Goal: Task Accomplishment & Management: Use online tool/utility

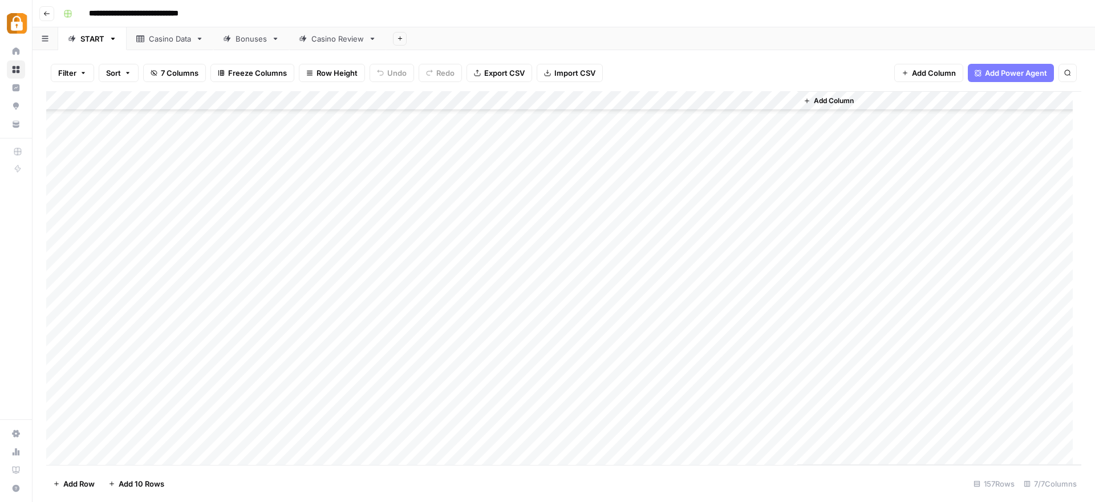
scroll to position [2062, 0]
click at [477, 228] on div "Add Column" at bounding box center [563, 278] width 1035 height 374
click at [479, 250] on div "Add Column" at bounding box center [563, 278] width 1035 height 374
click at [182, 42] on div "Casino Data" at bounding box center [170, 38] width 42 height 11
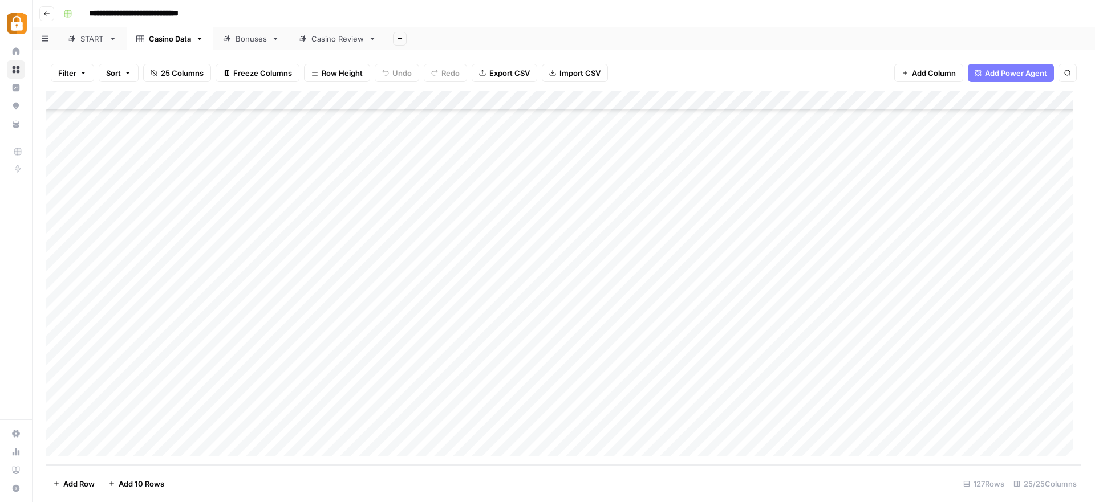
click at [175, 430] on div "Add Column" at bounding box center [563, 278] width 1035 height 374
click at [173, 428] on div "Add Column" at bounding box center [563, 278] width 1035 height 374
click at [173, 428] on body "**********" at bounding box center [547, 251] width 1095 height 502
drag, startPoint x: 173, startPoint y: 428, endPoint x: 143, endPoint y: 431, distance: 30.9
click at [143, 431] on textarea "**********" at bounding box center [177, 429] width 182 height 16
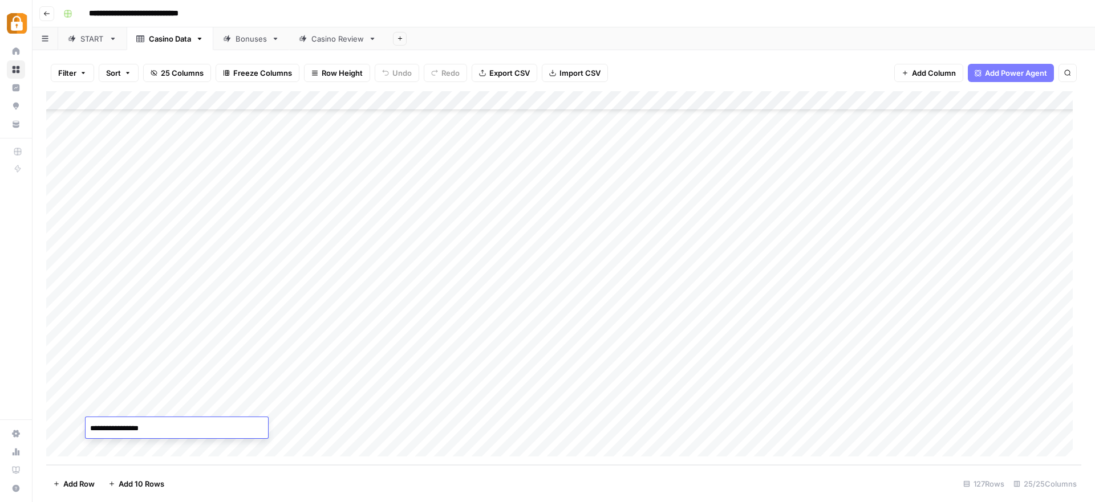
click at [152, 432] on textarea "**********" at bounding box center [177, 429] width 182 height 16
drag, startPoint x: 163, startPoint y: 430, endPoint x: 139, endPoint y: 429, distance: 24.5
click at [139, 429] on textarea "**********" at bounding box center [177, 429] width 182 height 16
type textarea "**********"
click at [355, 427] on div "Add Column" at bounding box center [563, 278] width 1035 height 374
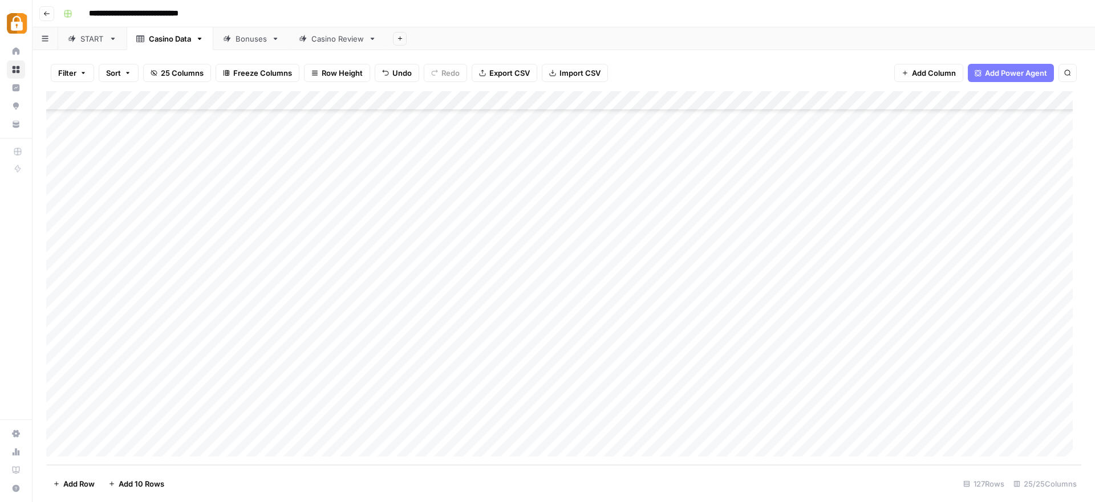
click at [179, 431] on div "Add Column" at bounding box center [563, 278] width 1035 height 374
click at [325, 39] on div "Casino Review" at bounding box center [337, 38] width 52 height 11
click at [99, 449] on div "Add Column" at bounding box center [563, 278] width 1035 height 374
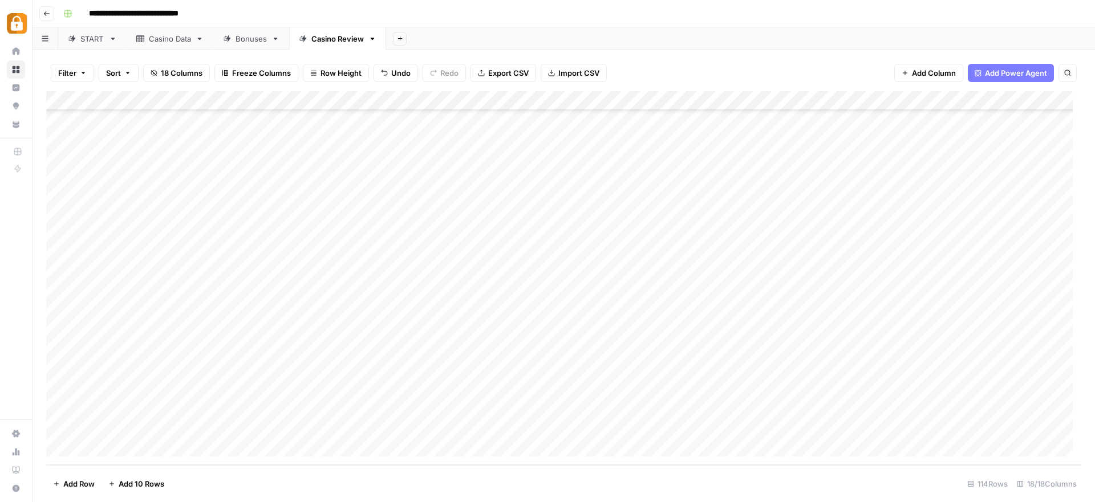
click at [99, 449] on div "Add Column" at bounding box center [563, 278] width 1035 height 374
click at [236, 371] on div "Add Column" at bounding box center [563, 278] width 1035 height 374
click at [173, 351] on div "Add Column" at bounding box center [563, 278] width 1035 height 374
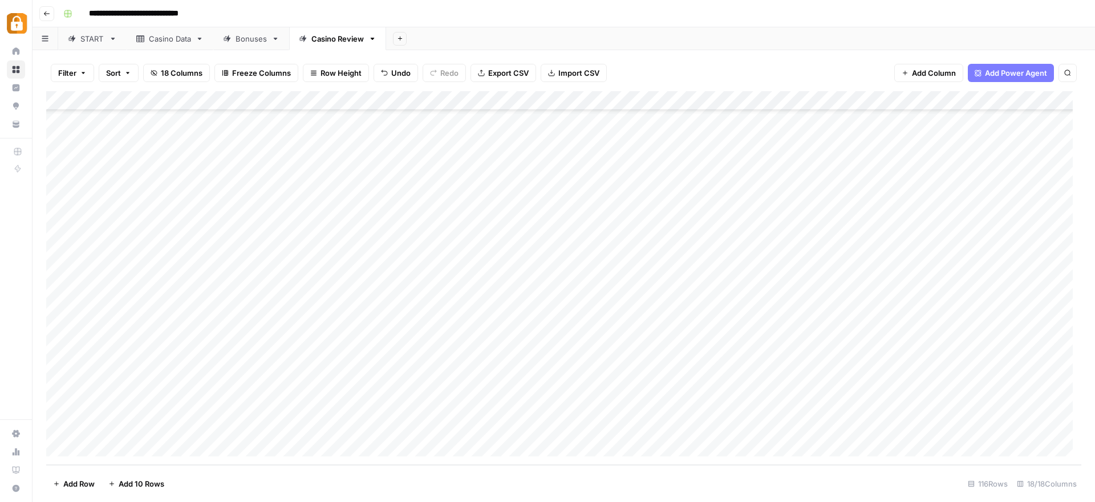
drag, startPoint x: 188, startPoint y: 360, endPoint x: 187, endPoint y: 409, distance: 49.6
click at [187, 409] on div "Add Column" at bounding box center [563, 278] width 1035 height 374
click at [392, 366] on div "Add Column" at bounding box center [563, 278] width 1035 height 374
click at [86, 39] on div "START" at bounding box center [92, 38] width 24 height 11
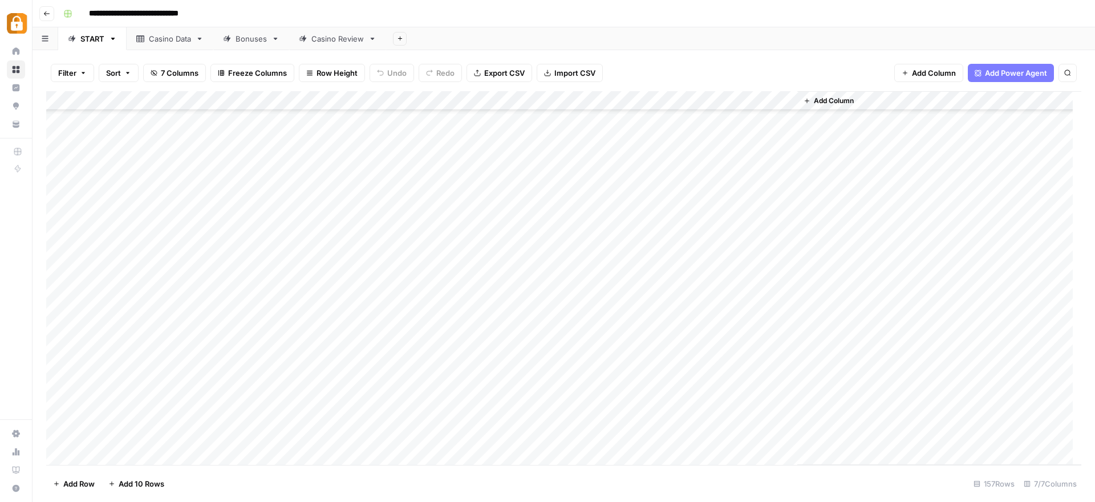
click at [165, 40] on div "Casino Data" at bounding box center [170, 38] width 42 height 11
click at [164, 426] on div "Add Column" at bounding box center [563, 278] width 1035 height 374
drag, startPoint x: 171, startPoint y: 426, endPoint x: 131, endPoint y: 428, distance: 40.0
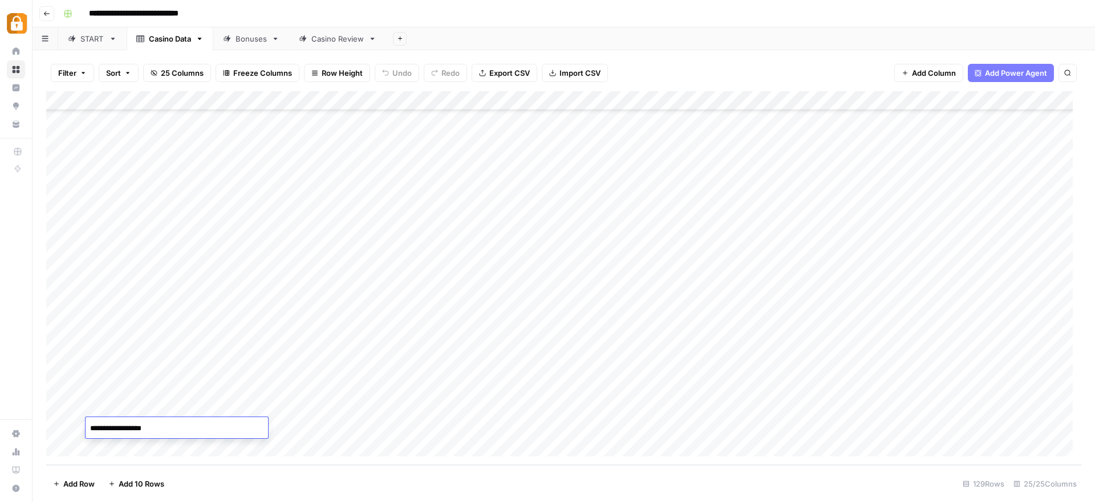
click at [129, 427] on textarea "**********" at bounding box center [177, 429] width 182 height 16
type textarea "**********"
click at [162, 407] on div "Add Column" at bounding box center [563, 278] width 1035 height 374
click at [315, 39] on div "Casino Review" at bounding box center [337, 38] width 52 height 11
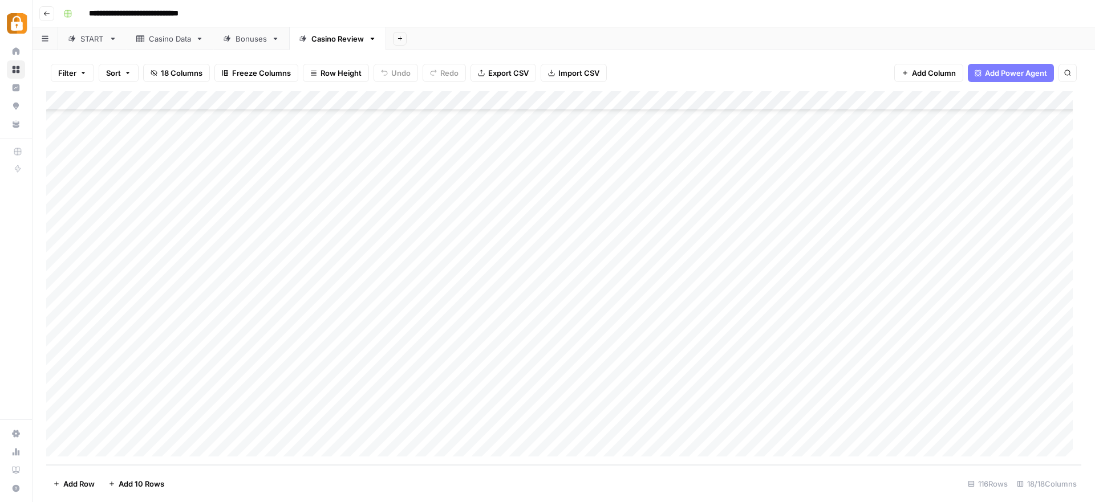
click at [214, 388] on div "Add Column" at bounding box center [563, 278] width 1035 height 374
click at [169, 39] on div "Casino Data" at bounding box center [170, 38] width 42 height 11
click at [145, 427] on div "Add Column" at bounding box center [563, 278] width 1035 height 374
click at [331, 42] on div "Casino Review" at bounding box center [337, 38] width 52 height 11
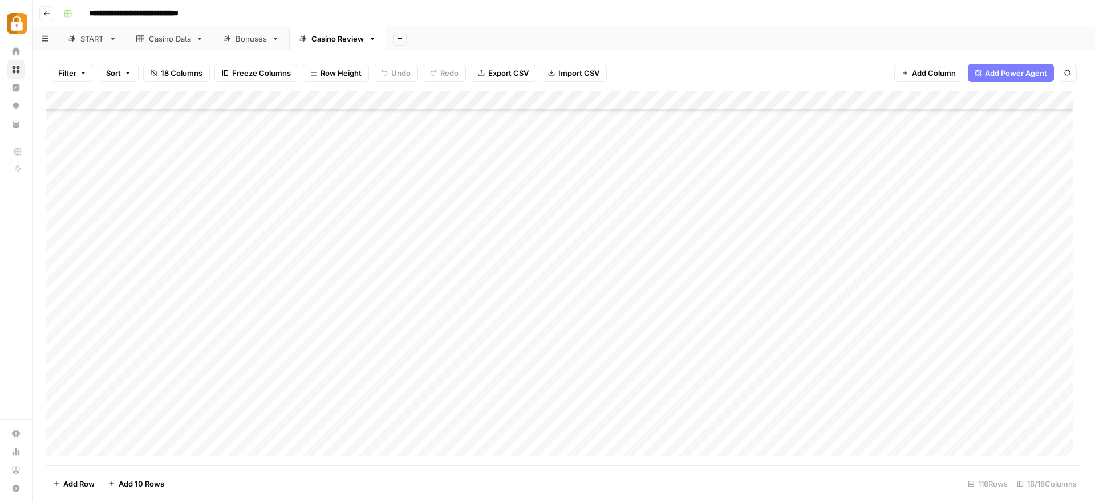
scroll to position [1921, 0]
click at [233, 415] on div "Add Column" at bounding box center [563, 278] width 1035 height 374
click at [391, 387] on div "Add Column" at bounding box center [563, 278] width 1035 height 374
click at [386, 406] on div "Add Column" at bounding box center [563, 278] width 1035 height 374
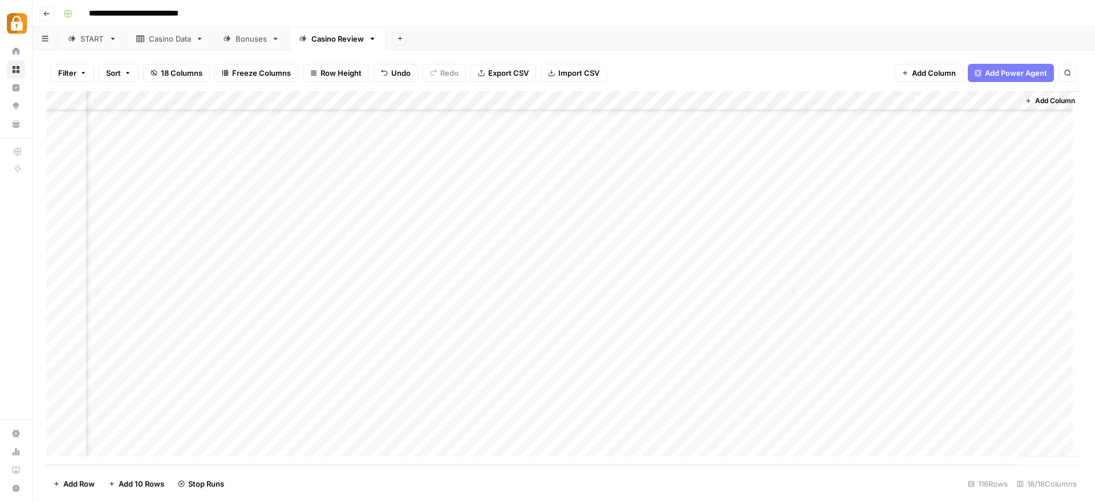
click at [856, 368] on div "Add Column" at bounding box center [563, 278] width 1035 height 374
click at [856, 387] on div "Add Column" at bounding box center [563, 278] width 1035 height 374
click at [855, 408] on div "Add Column" at bounding box center [563, 278] width 1035 height 374
click at [570, 26] on header "**********" at bounding box center [564, 13] width 1062 height 27
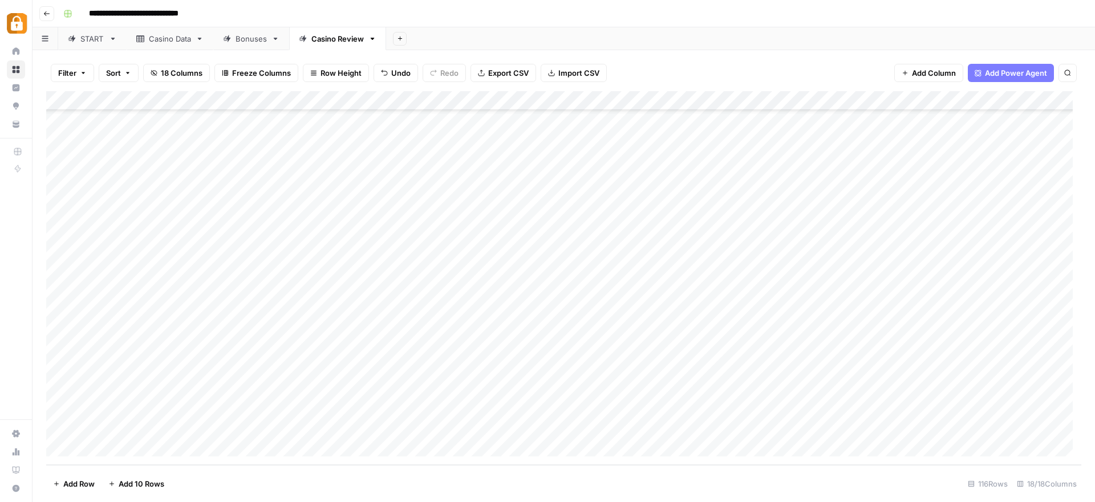
click at [175, 43] on div "Casino Data" at bounding box center [170, 38] width 42 height 11
click at [58, 388] on div "Add Column" at bounding box center [563, 278] width 1035 height 374
click at [148, 423] on div "Add Column" at bounding box center [563, 278] width 1035 height 374
click at [149, 404] on div "Add Column" at bounding box center [563, 278] width 1035 height 374
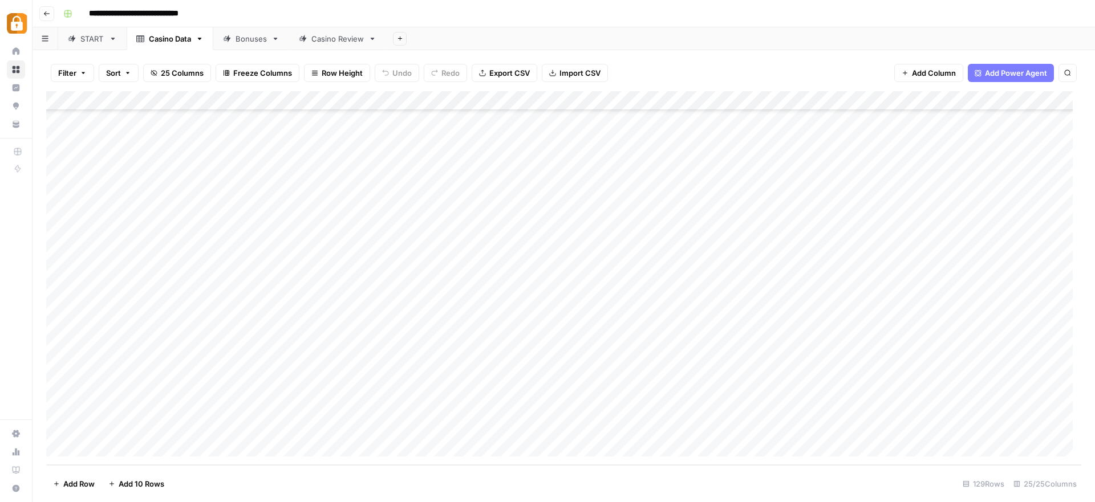
click at [349, 41] on div "Casino Review" at bounding box center [337, 38] width 52 height 11
click at [262, 339] on div "Add Column" at bounding box center [563, 278] width 1035 height 374
click at [330, 335] on div "Add Column" at bounding box center [563, 278] width 1035 height 374
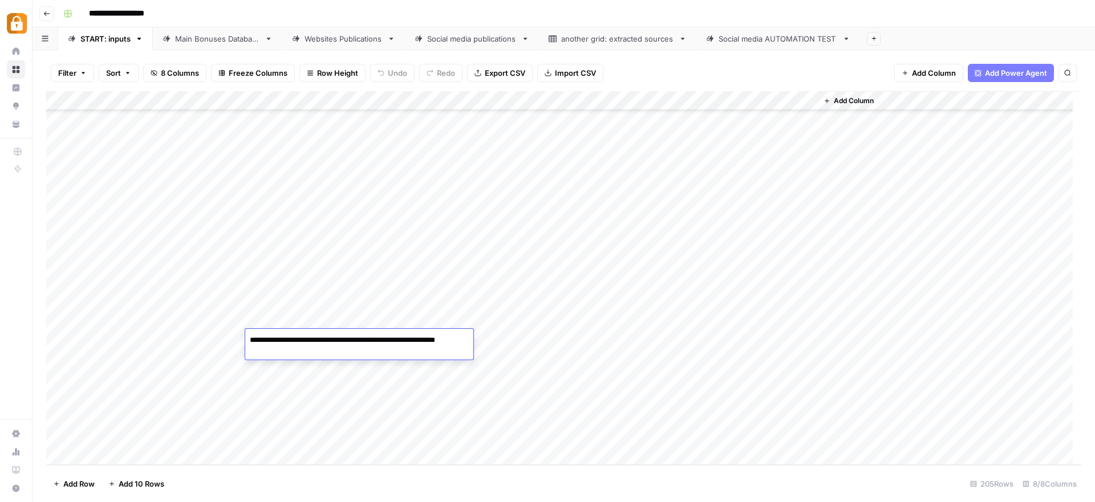
paste textarea "**********"
type textarea "**********"
click at [524, 343] on div "Add Column" at bounding box center [563, 278] width 1035 height 374
click at [520, 321] on div "Add Column" at bounding box center [563, 278] width 1035 height 374
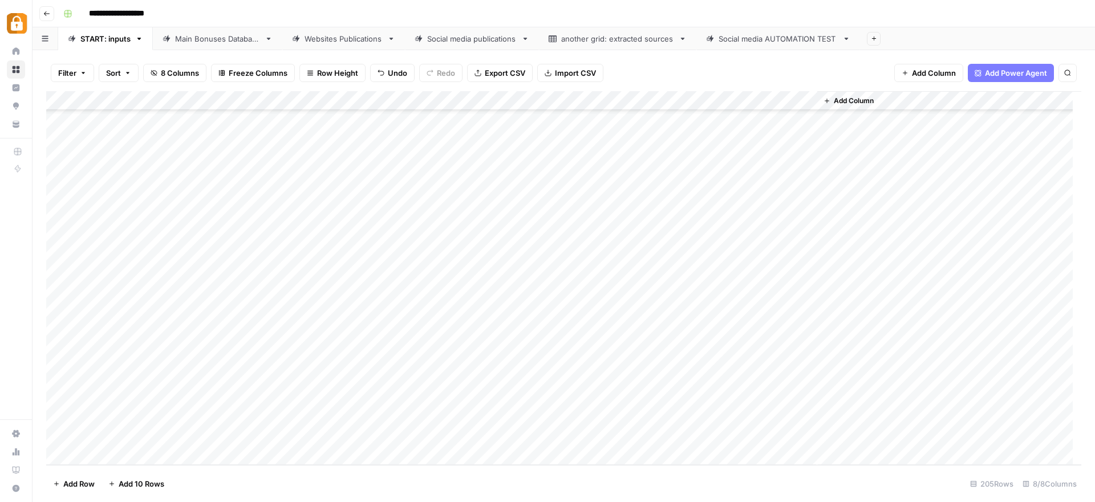
click at [540, 334] on div "Add Column" at bounding box center [563, 278] width 1035 height 374
click at [753, 338] on div "Add Column" at bounding box center [563, 278] width 1035 height 374
click at [222, 39] on div "Main Bonuses Database" at bounding box center [217, 38] width 85 height 11
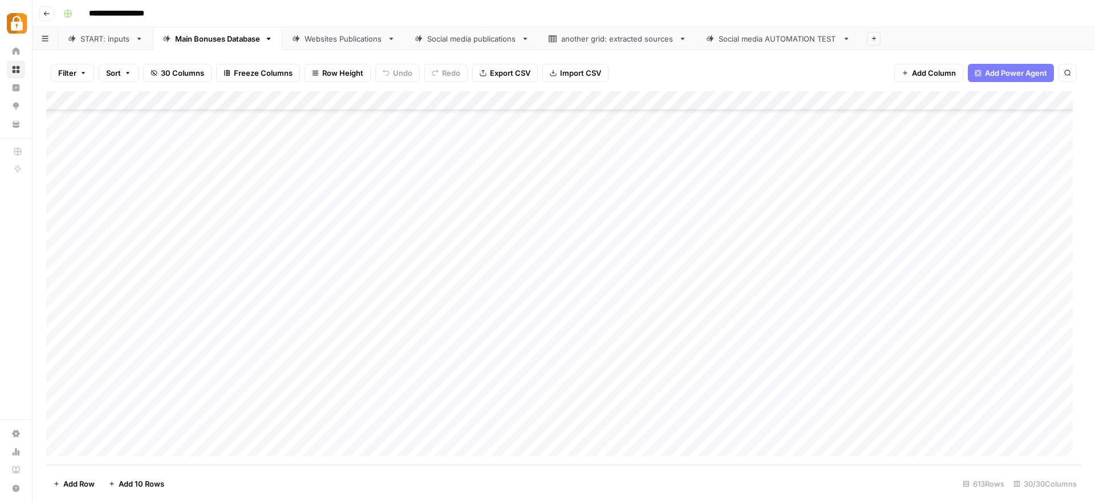
click at [473, 389] on div "Add Column" at bounding box center [563, 278] width 1035 height 374
click at [475, 429] on div "Add Column" at bounding box center [563, 278] width 1035 height 374
click at [731, 428] on div "Add Column" at bounding box center [563, 278] width 1035 height 374
click at [590, 424] on div "Add Column" at bounding box center [563, 278] width 1035 height 374
click at [287, 432] on div "Add Column" at bounding box center [563, 278] width 1035 height 374
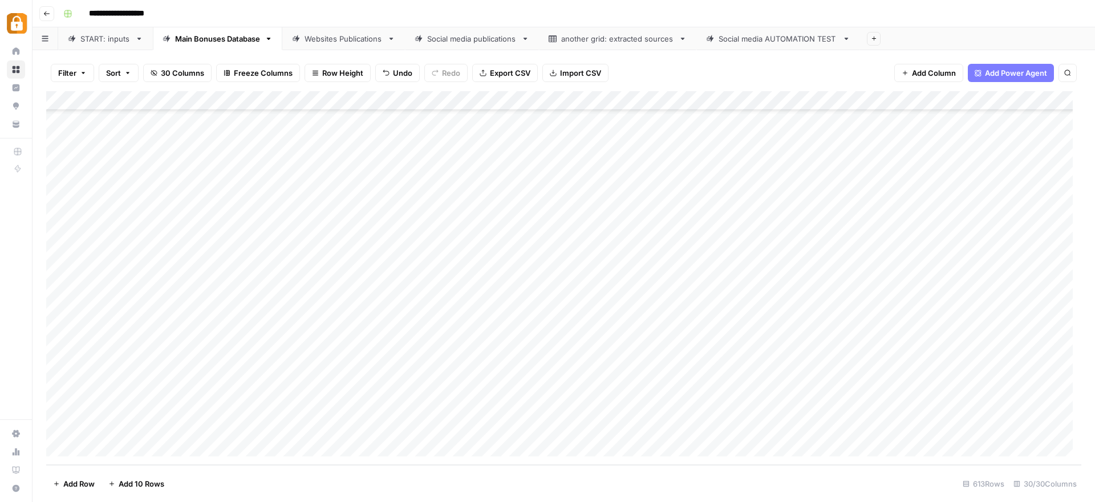
click at [322, 34] on div "Websites Publications" at bounding box center [344, 38] width 78 height 11
click at [914, 426] on div "Add Column" at bounding box center [563, 278] width 1035 height 374
click at [104, 43] on div "START: inputs" at bounding box center [105, 38] width 50 height 11
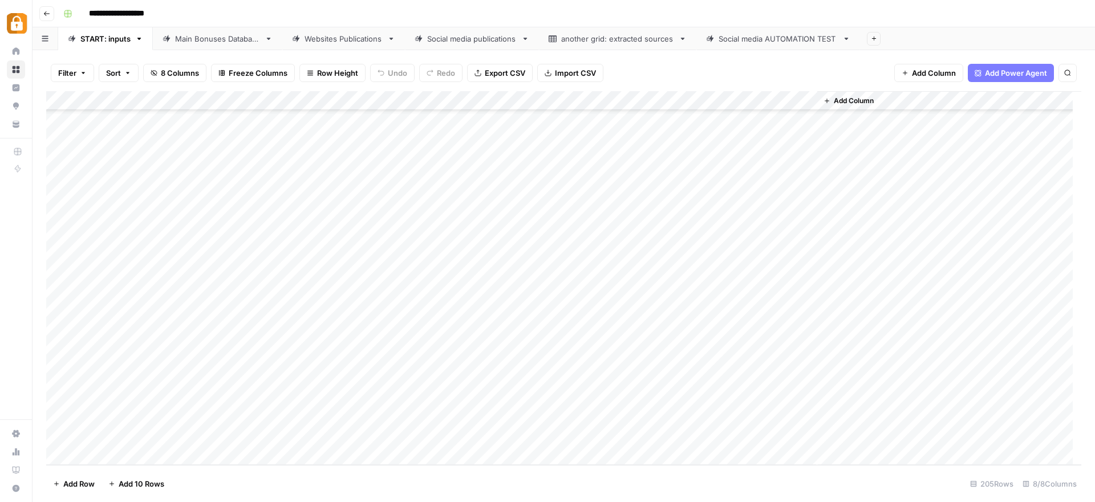
click at [210, 359] on div "Add Column" at bounding box center [563, 278] width 1035 height 374
click at [232, 468] on div "Julie" at bounding box center [241, 467] width 75 height 16
click at [228, 468] on button "Julie" at bounding box center [241, 467] width 70 height 14
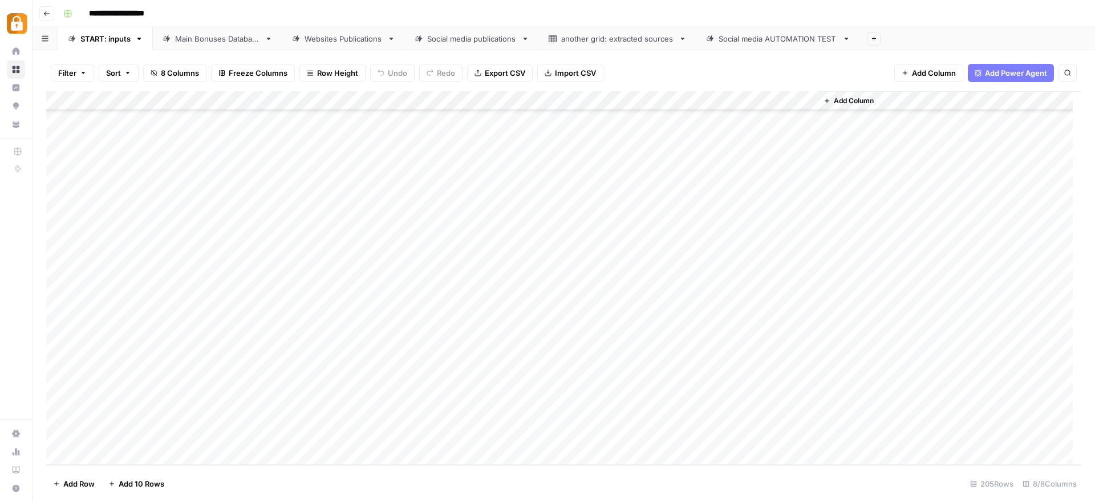
click at [336, 362] on div "Add Column" at bounding box center [563, 278] width 1035 height 374
click at [319, 358] on div "Add Column" at bounding box center [563, 278] width 1035 height 374
click at [319, 358] on textarea at bounding box center [336, 360] width 182 height 16
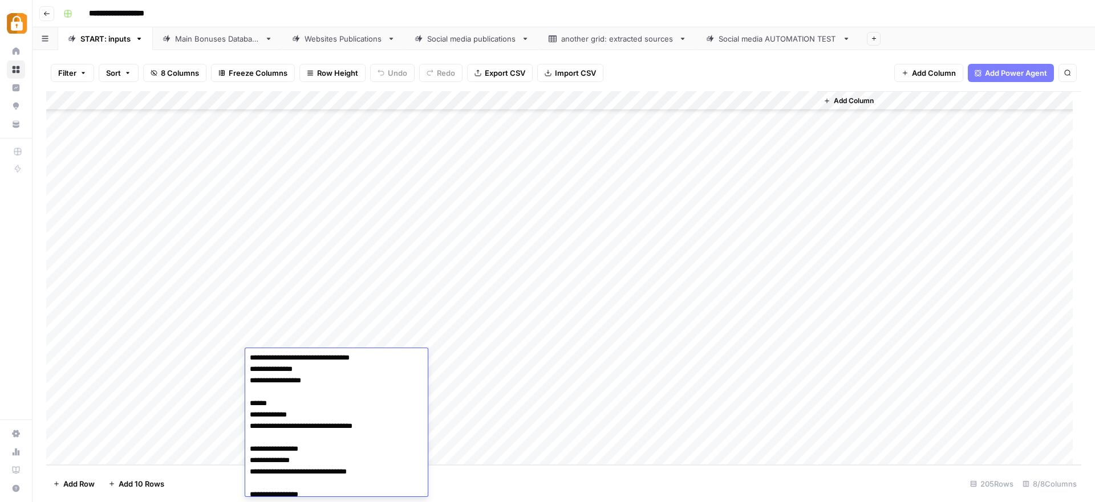
scroll to position [0, 0]
drag, startPoint x: 272, startPoint y: 404, endPoint x: 236, endPoint y: 405, distance: 36.5
click at [235, 405] on body "**********" at bounding box center [547, 251] width 1095 height 502
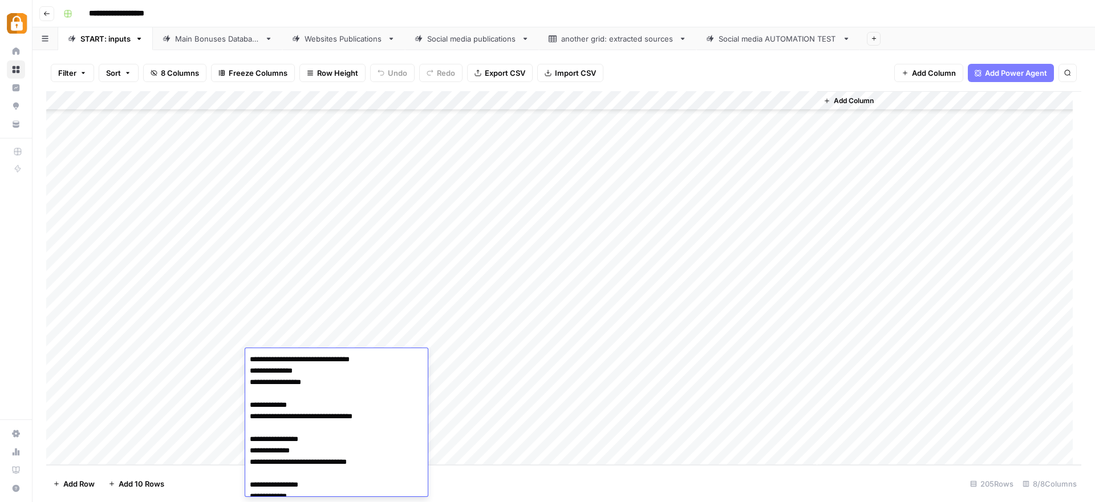
click at [271, 439] on textarea "**********" at bounding box center [336, 468] width 182 height 233
drag, startPoint x: 318, startPoint y: 439, endPoint x: 249, endPoint y: 432, distance: 68.8
click at [249, 432] on textarea "**********" at bounding box center [336, 468] width 182 height 233
drag, startPoint x: 307, startPoint y: 473, endPoint x: 253, endPoint y: 468, distance: 54.4
click at [253, 468] on textarea "**********" at bounding box center [336, 462] width 182 height 221
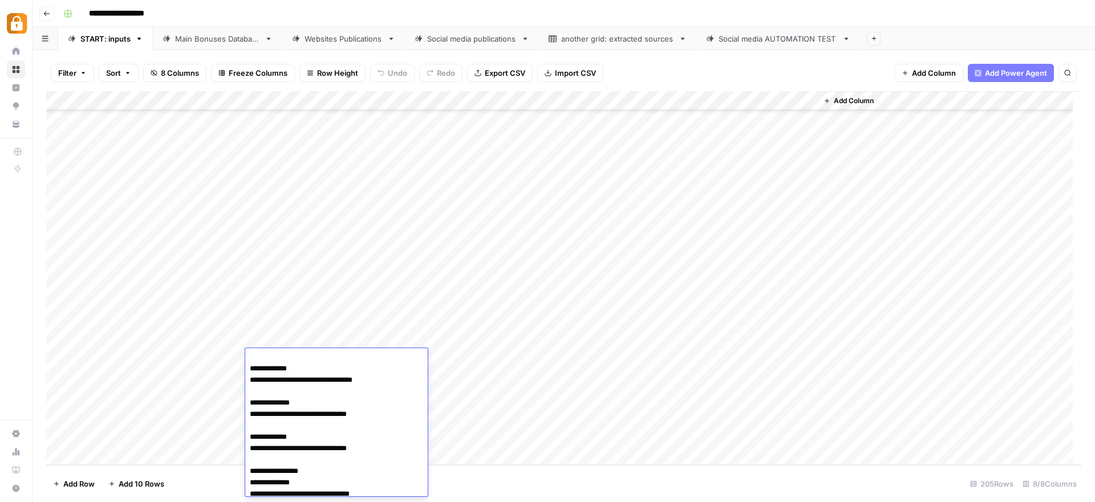
scroll to position [37, 0]
drag, startPoint x: 307, startPoint y: 470, endPoint x: 246, endPoint y: 466, distance: 61.2
click at [246, 466] on textarea "**********" at bounding box center [336, 420] width 182 height 210
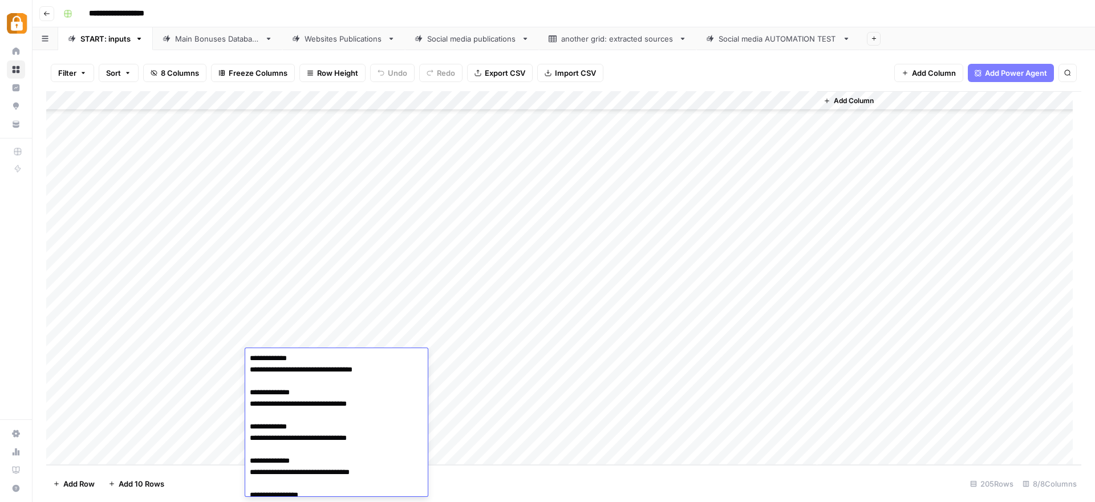
scroll to position [54, 0]
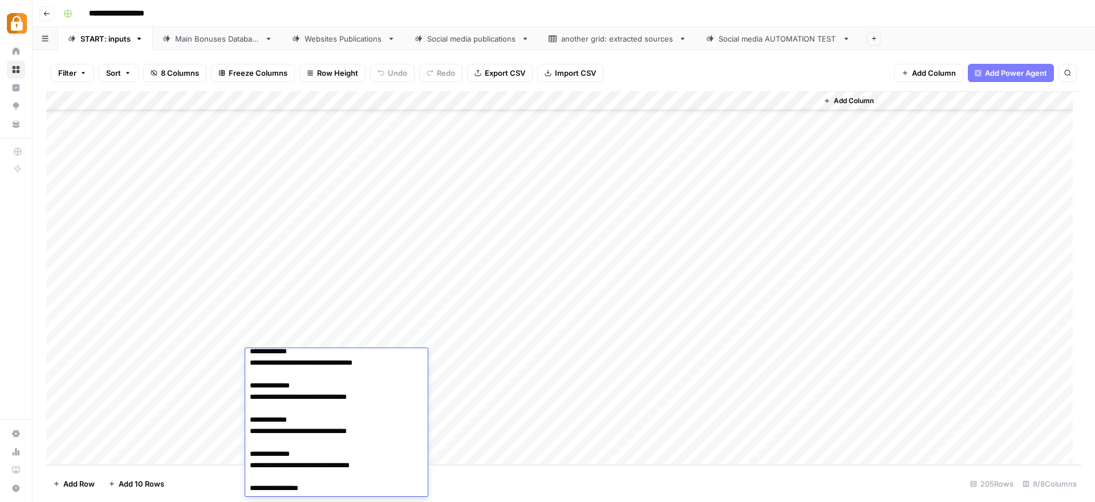
drag, startPoint x: 320, startPoint y: 485, endPoint x: 242, endPoint y: 488, distance: 78.8
click at [242, 488] on body "**********" at bounding box center [547, 251] width 1095 height 502
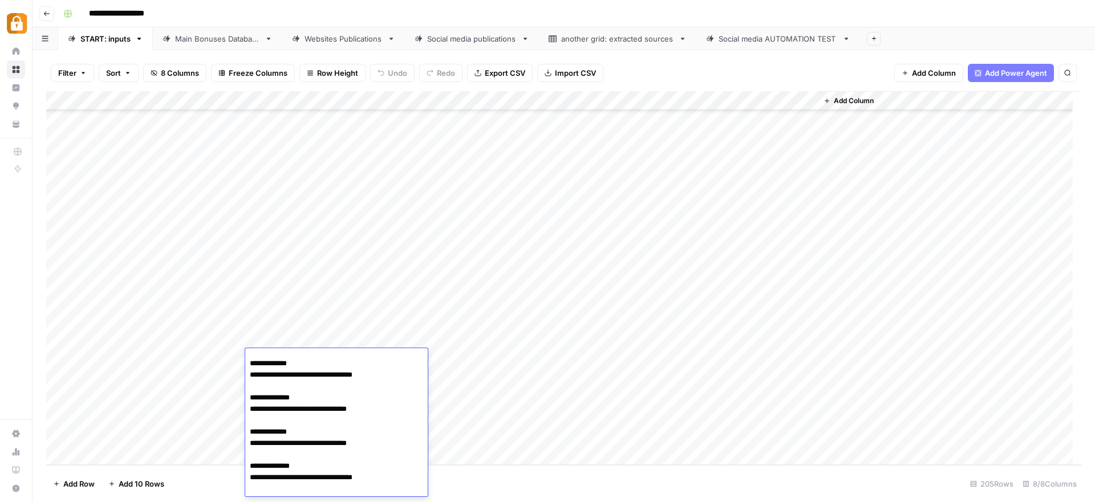
scroll to position [42, 0]
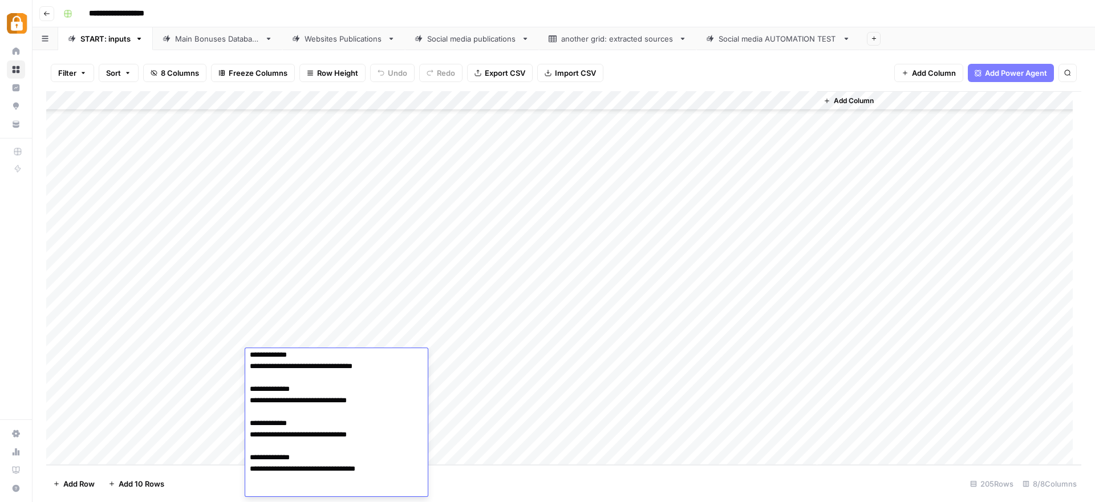
paste textarea "**********"
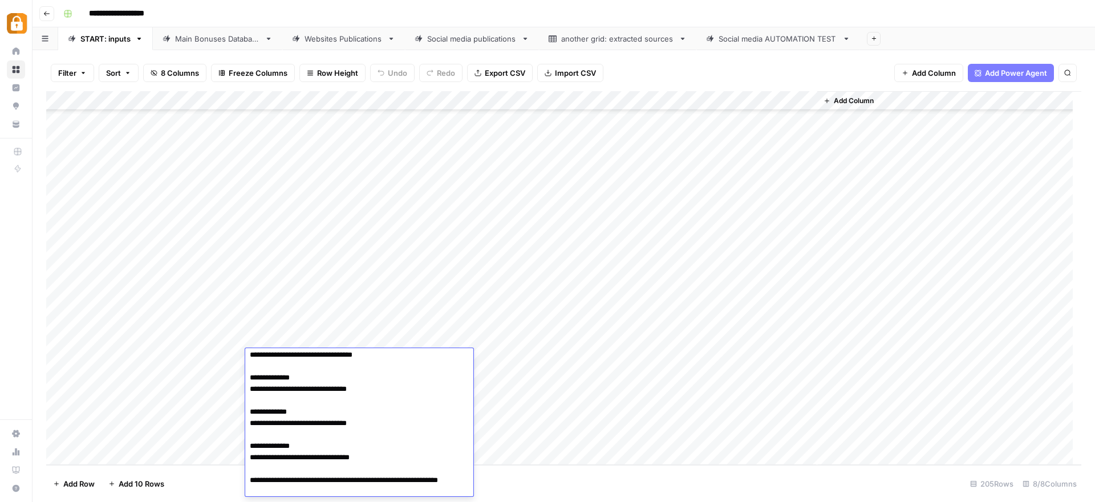
type textarea "**********"
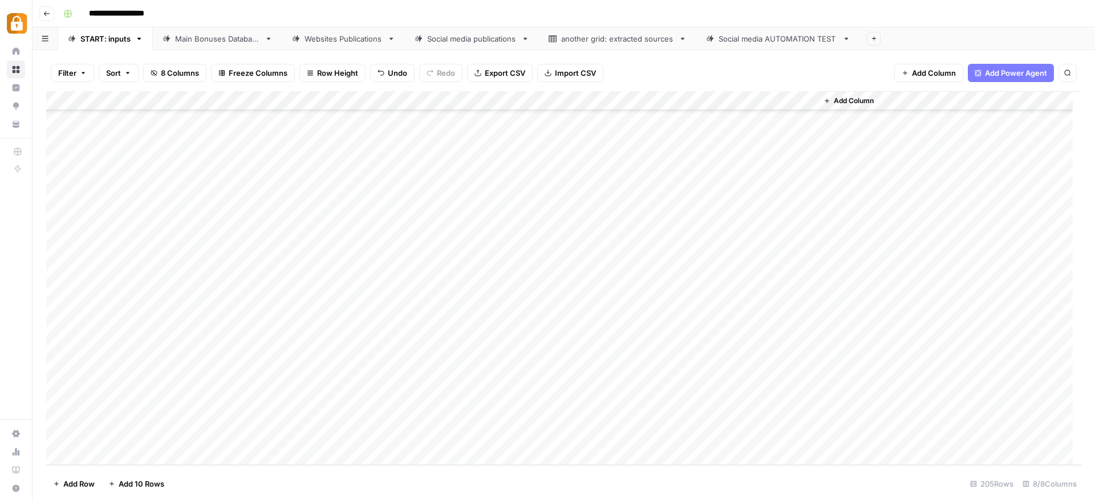
click at [506, 340] on div "Add Column" at bounding box center [563, 278] width 1035 height 374
click at [538, 354] on div "Add Column" at bounding box center [563, 278] width 1035 height 374
click at [751, 355] on div "Add Column" at bounding box center [563, 278] width 1035 height 374
click at [216, 40] on div "Main Bonuses Database" at bounding box center [217, 38] width 85 height 11
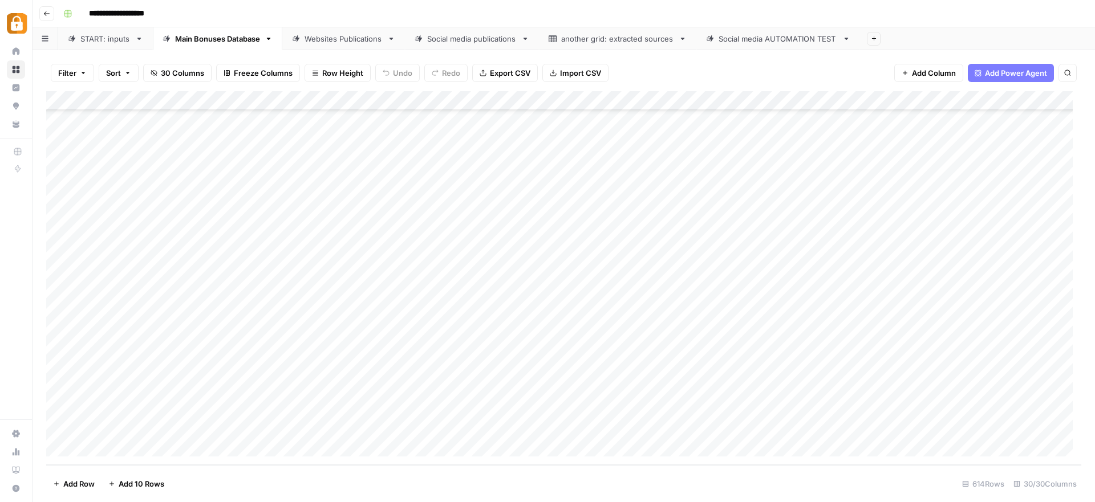
click at [309, 431] on div "Add Column" at bounding box center [563, 278] width 1035 height 374
drag, startPoint x: 310, startPoint y: 429, endPoint x: 285, endPoint y: 428, distance: 25.1
click at [285, 428] on textarea "**********" at bounding box center [320, 429] width 182 height 16
type textarea "**********"
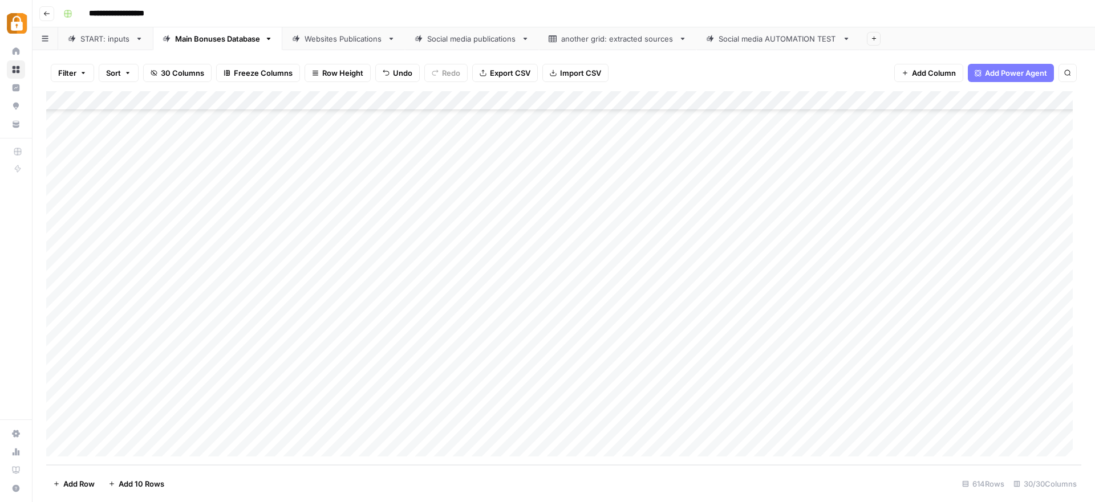
click at [502, 405] on div "Add Column" at bounding box center [563, 278] width 1035 height 374
drag, startPoint x: 540, startPoint y: 423, endPoint x: 539, endPoint y: 431, distance: 8.0
click at [539, 431] on div "Add Column" at bounding box center [563, 278] width 1035 height 374
click at [728, 429] on div "Add Column" at bounding box center [563, 278] width 1035 height 374
click at [798, 427] on div "Add Column" at bounding box center [563, 278] width 1035 height 374
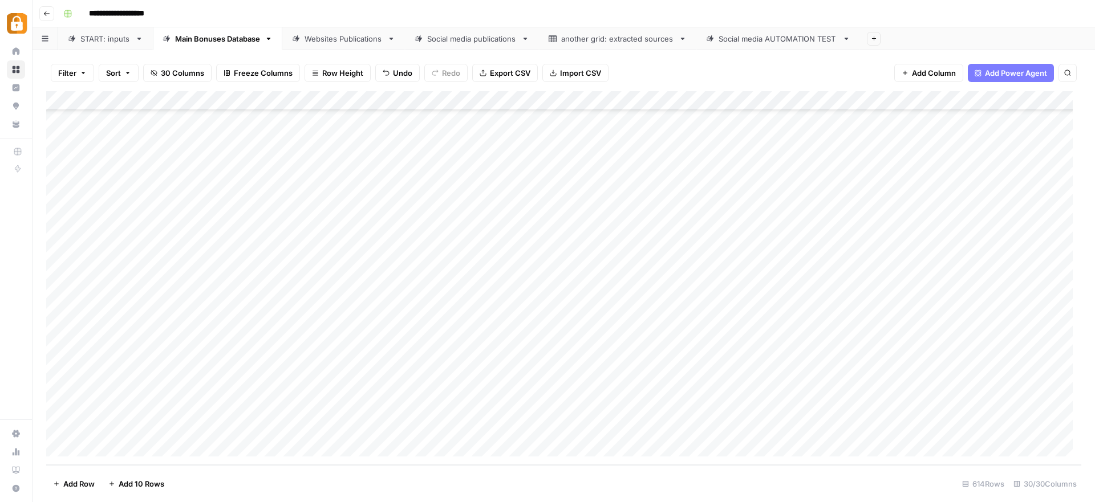
click at [270, 424] on div "Add Column" at bounding box center [563, 278] width 1035 height 374
click at [265, 429] on textarea "**********" at bounding box center [320, 429] width 182 height 16
type textarea "**********"
click at [610, 425] on div "Add Column" at bounding box center [563, 278] width 1035 height 374
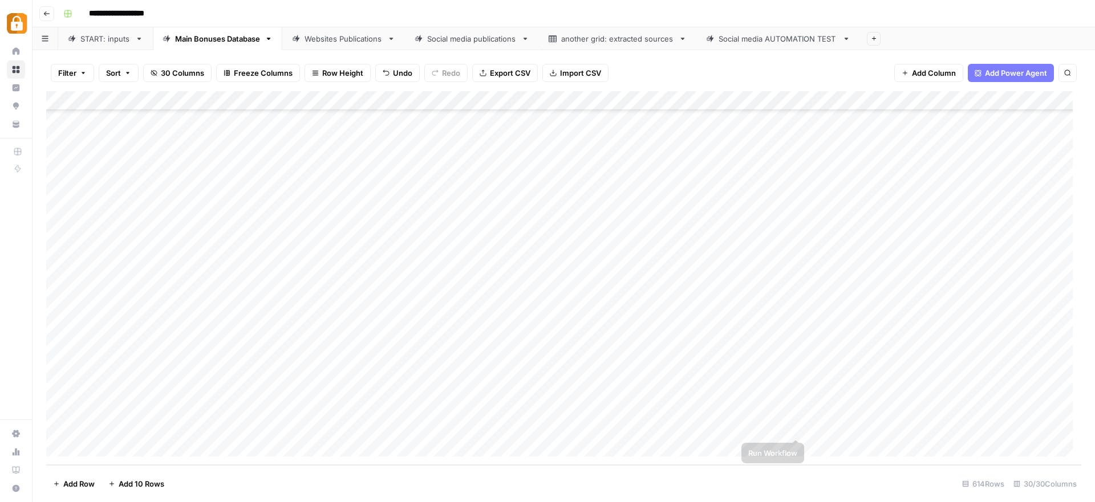
click at [794, 425] on div "Add Column" at bounding box center [563, 278] width 1035 height 374
click at [349, 43] on div "Websites Publications" at bounding box center [344, 38] width 78 height 11
click at [915, 427] on div "Add Column" at bounding box center [563, 278] width 1035 height 374
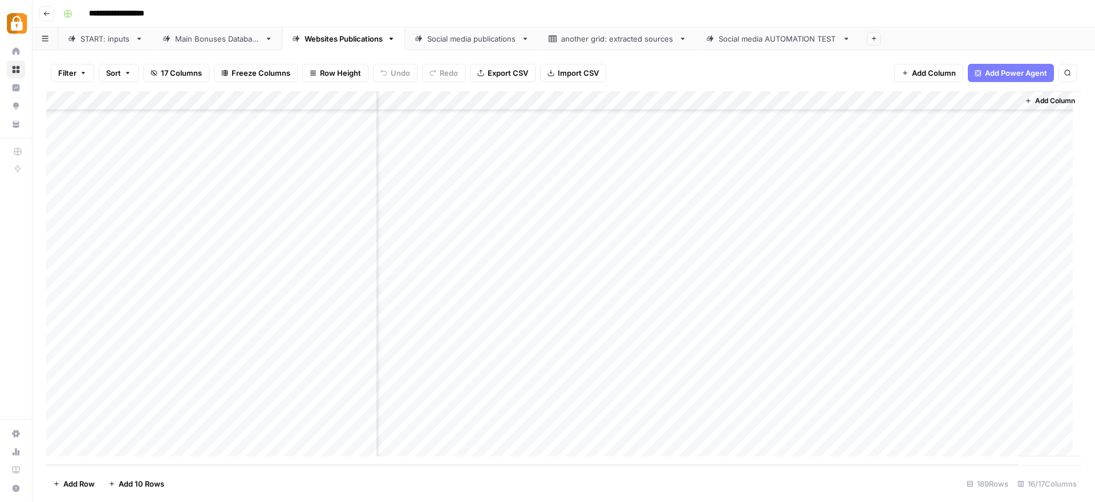
click at [521, 408] on div "Add Column" at bounding box center [563, 278] width 1035 height 374
click at [519, 428] on div "Add Column" at bounding box center [563, 278] width 1035 height 374
click at [88, 43] on div "START: inputs" at bounding box center [105, 38] width 50 height 11
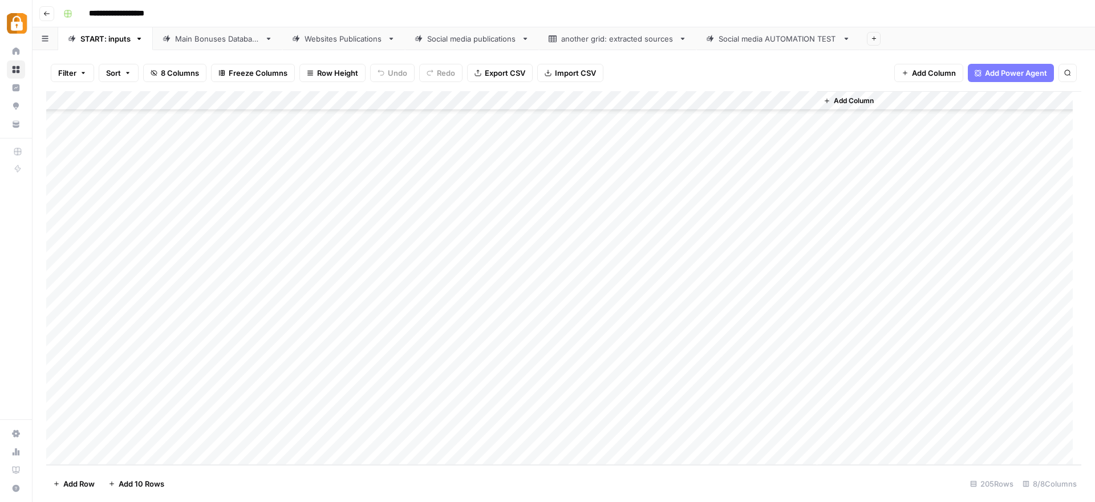
click at [279, 401] on div "Add Column" at bounding box center [563, 278] width 1035 height 374
click at [221, 397] on div "Add Column" at bounding box center [563, 278] width 1035 height 374
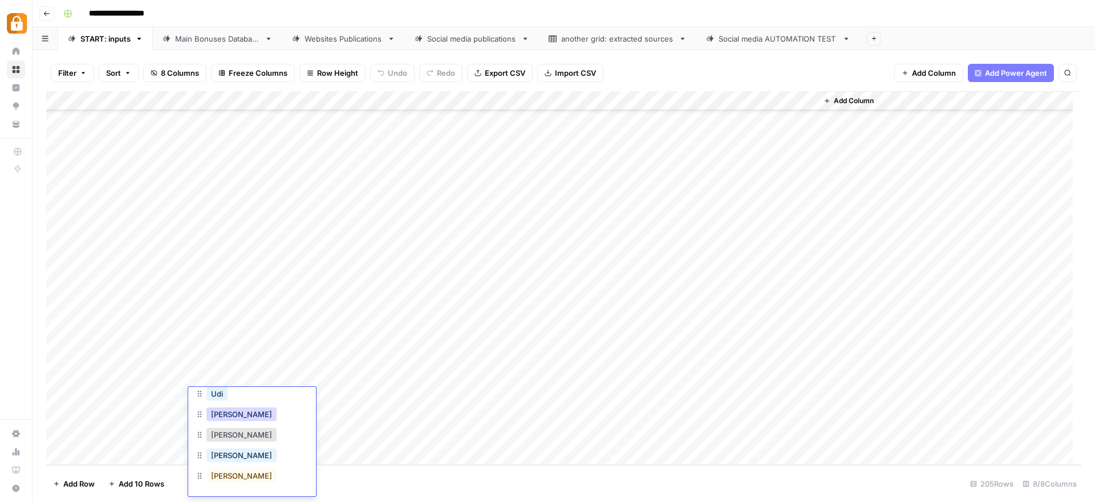
click at [226, 415] on button "Julie" at bounding box center [241, 415] width 70 height 14
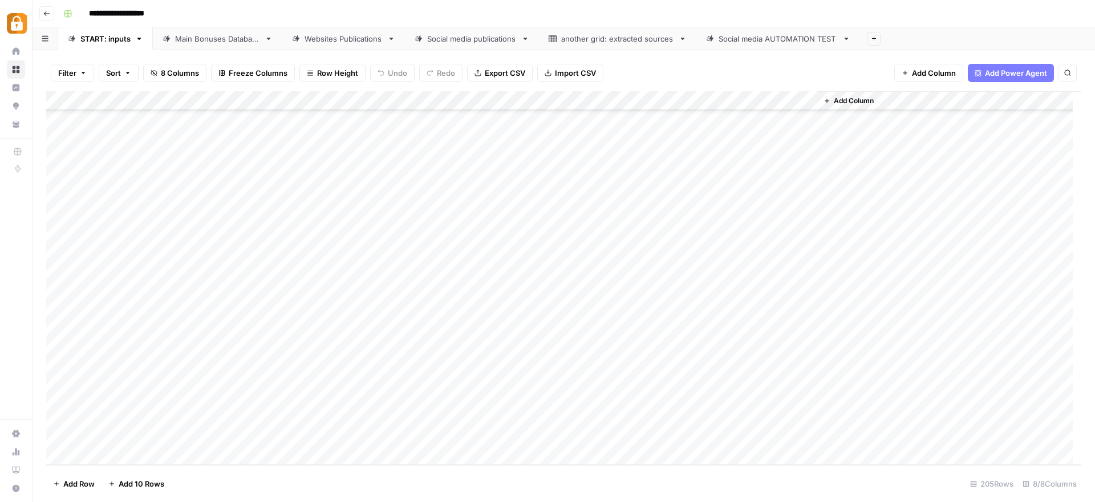
click at [348, 396] on div "Add Column" at bounding box center [563, 278] width 1035 height 374
type textarea "**********"
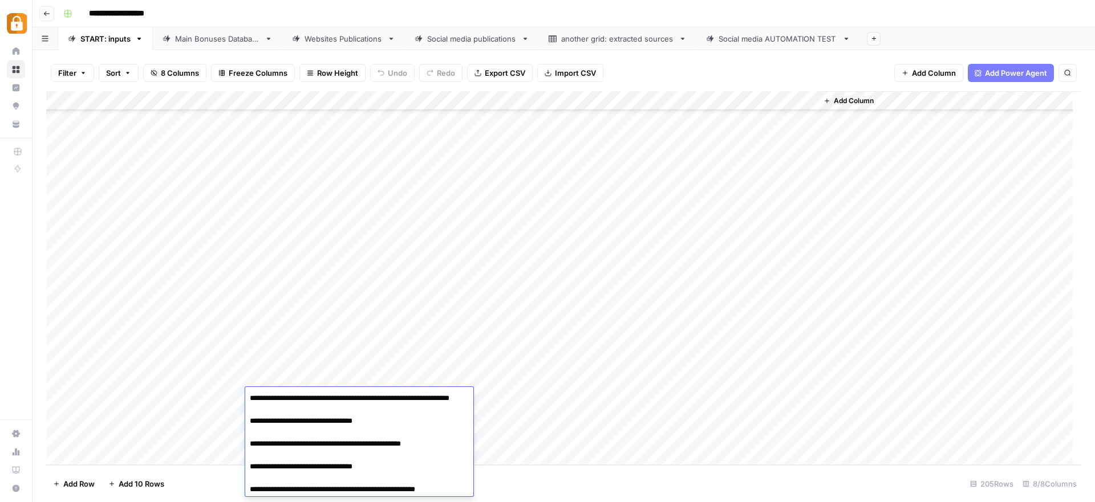
scroll to position [21, 0]
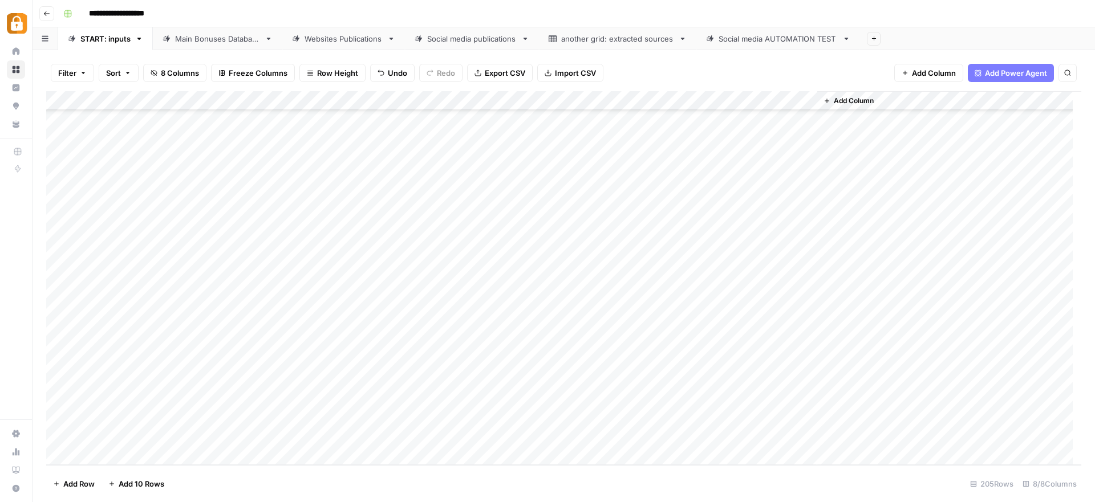
click at [493, 397] on div "Add Column" at bounding box center [563, 278] width 1035 height 374
click at [500, 358] on div "Add Column" at bounding box center [563, 278] width 1035 height 374
click at [486, 401] on div "Add Column" at bounding box center [563, 278] width 1035 height 374
click at [753, 395] on div "Add Column" at bounding box center [563, 278] width 1035 height 374
